Goal: Task Accomplishment & Management: Manage account settings

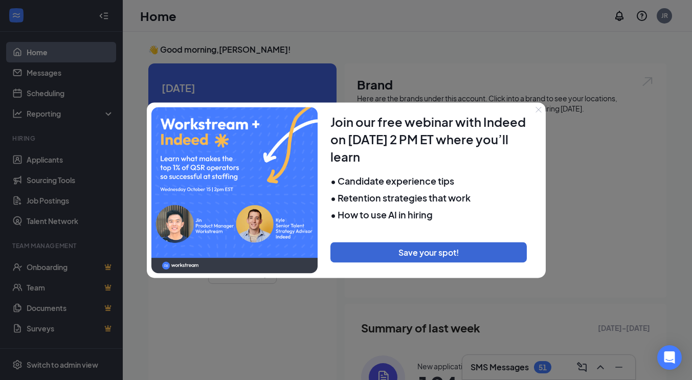
click at [539, 110] on icon "Close" at bounding box center [538, 109] width 6 height 6
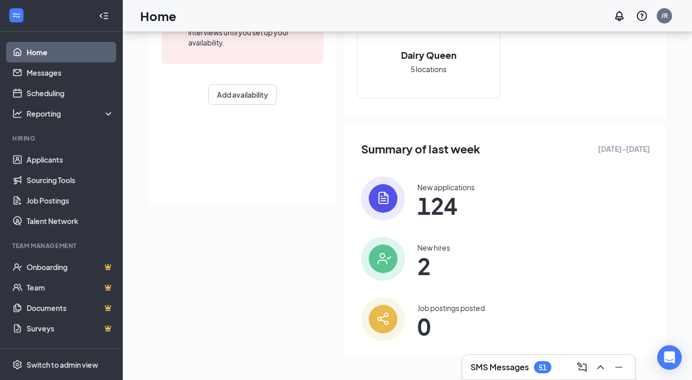
scroll to position [179, 0]
click at [440, 198] on span "124" at bounding box center [445, 205] width 57 height 18
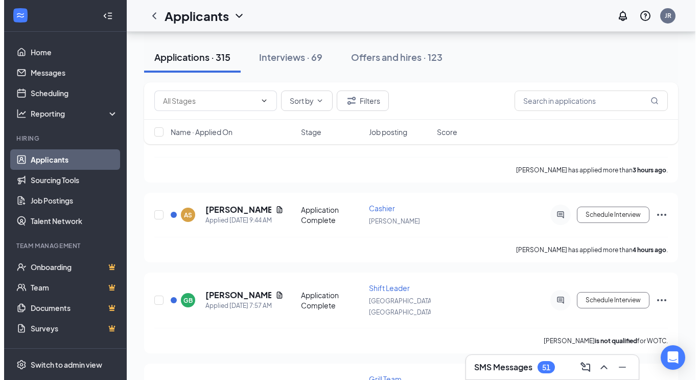
scroll to position [358, 0]
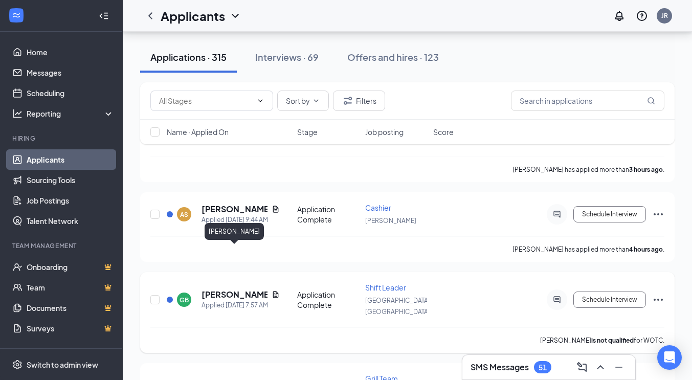
click at [223, 289] on h5 "[PERSON_NAME]" at bounding box center [234, 294] width 66 height 11
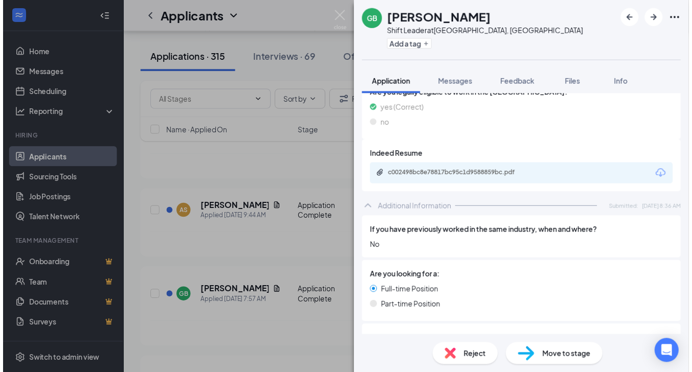
scroll to position [338, 0]
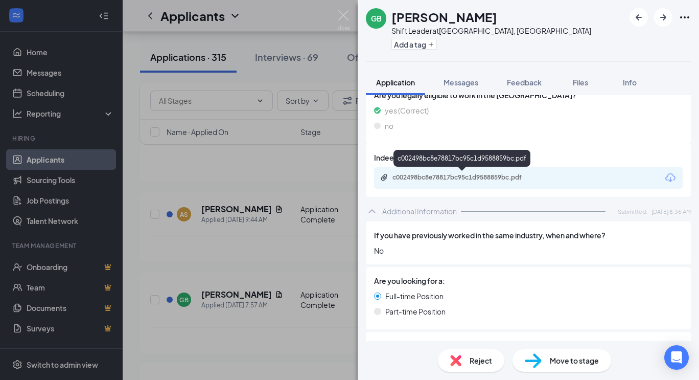
click at [443, 176] on div "c002498bc8e78817bc95c1d9588859bc.pdf" at bounding box center [464, 177] width 143 height 8
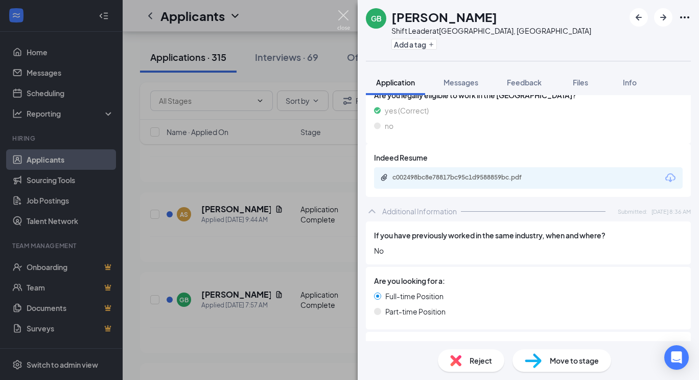
click at [340, 15] on img at bounding box center [343, 20] width 13 height 20
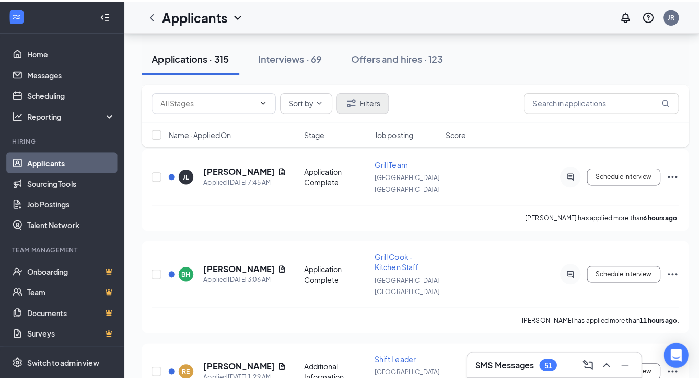
scroll to position [576, 0]
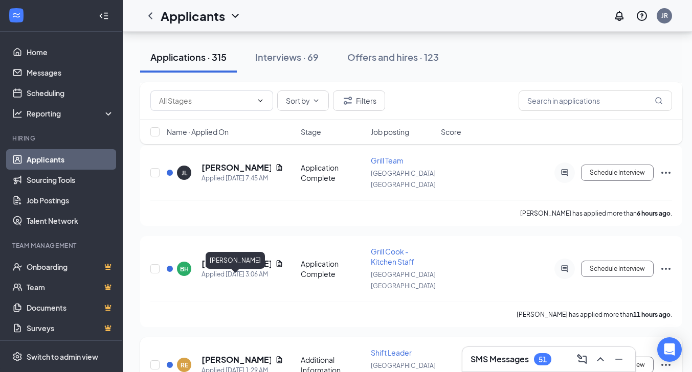
click at [213, 354] on h5 "[PERSON_NAME]" at bounding box center [236, 359] width 70 height 11
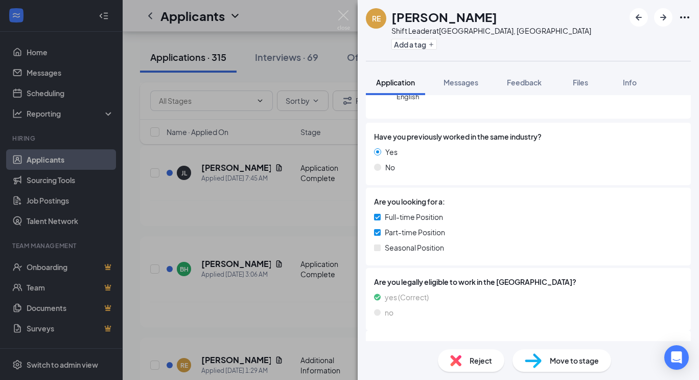
scroll to position [190, 0]
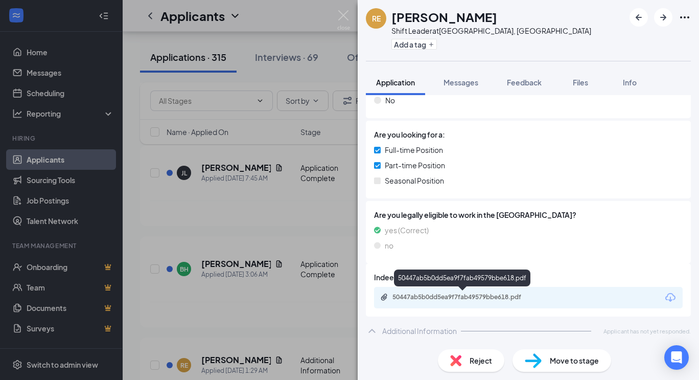
click at [450, 302] on div "50447ab5b0dd5ea9f7fab49579bbe618.pdf" at bounding box center [463, 298] width 166 height 10
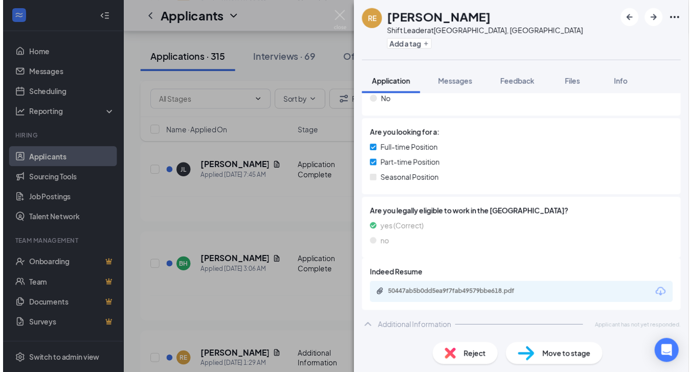
scroll to position [186, 0]
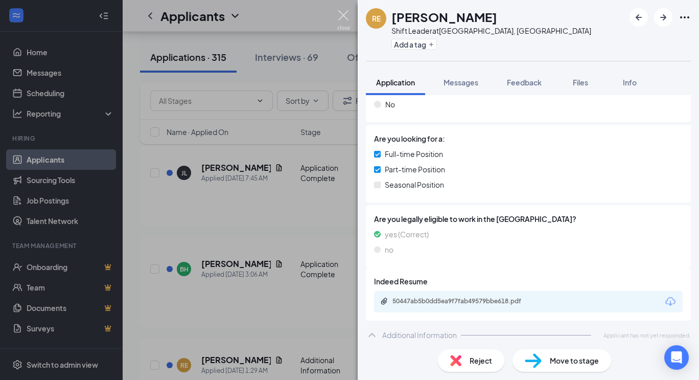
click at [340, 17] on img at bounding box center [343, 20] width 13 height 20
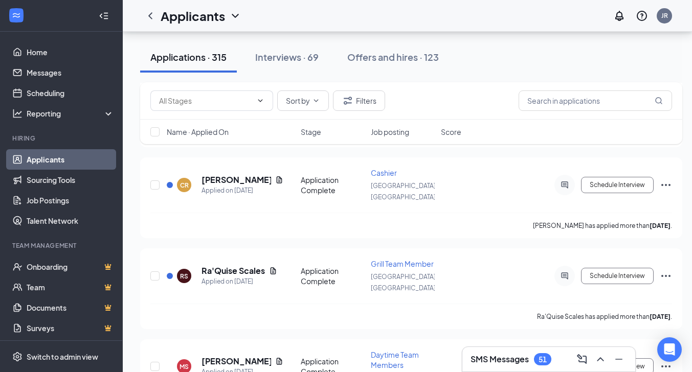
scroll to position [4754, 0]
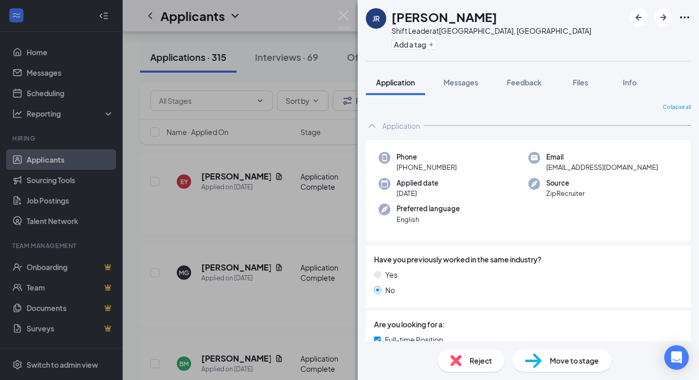
click at [330, 17] on div "JR [PERSON_NAME] Shift Leader at [GEOGRAPHIC_DATA], [GEOGRAPHIC_DATA] Add a tag…" at bounding box center [349, 190] width 699 height 380
click at [343, 17] on div "Applicants JR" at bounding box center [411, 16] width 577 height 32
